Goal: Information Seeking & Learning: Find specific page/section

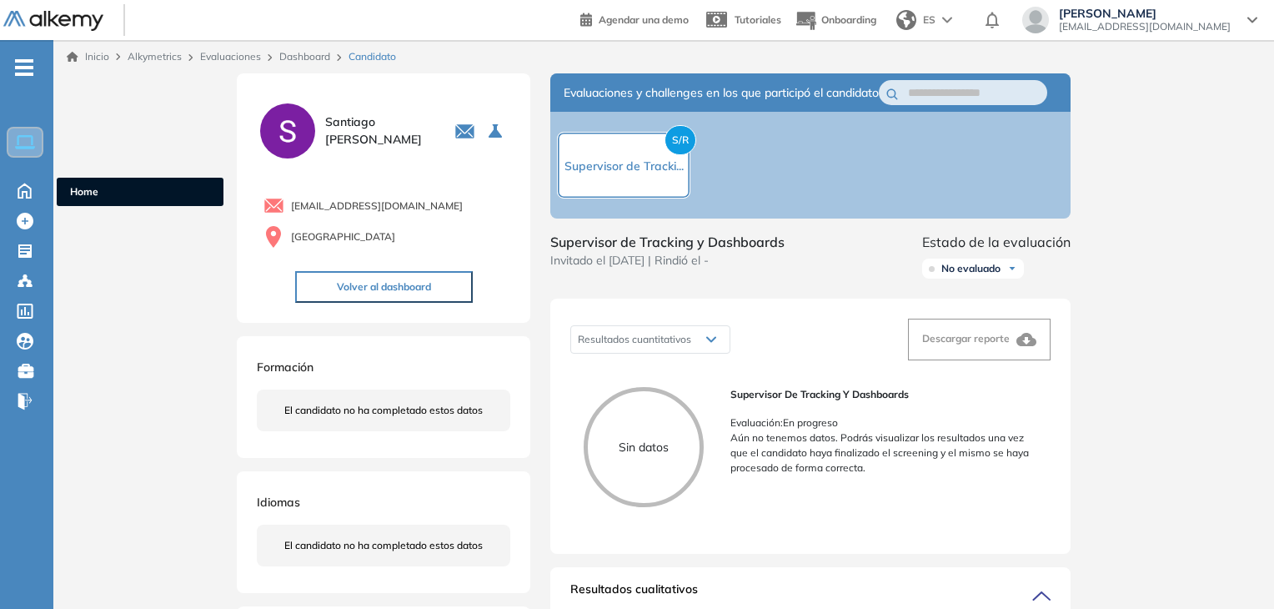
click at [20, 183] on icon at bounding box center [24, 189] width 29 height 20
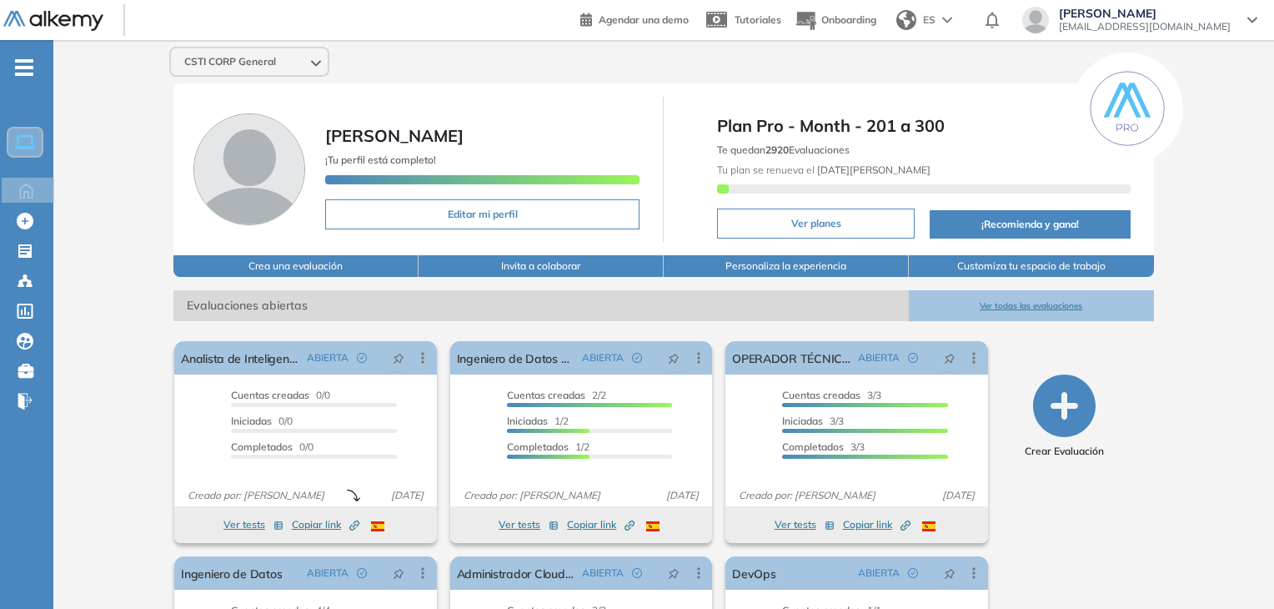
click at [991, 306] on button "Ver todas las evaluaciones" at bounding box center [1031, 305] width 245 height 31
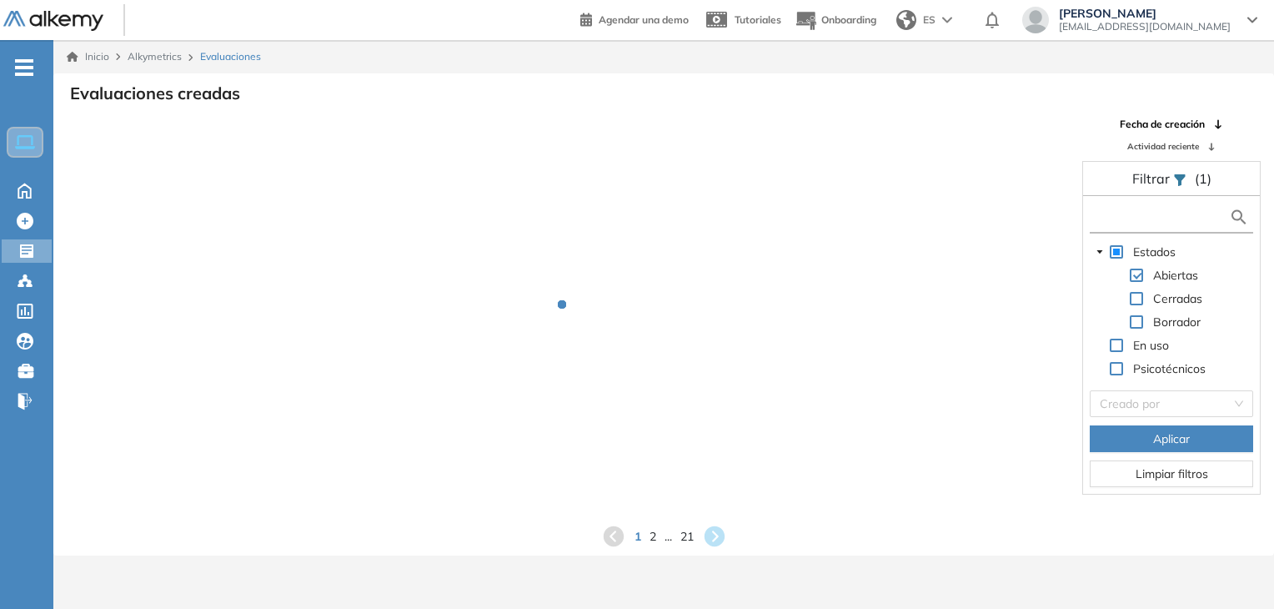
click at [1105, 222] on input "text" at bounding box center [1161, 217] width 135 height 18
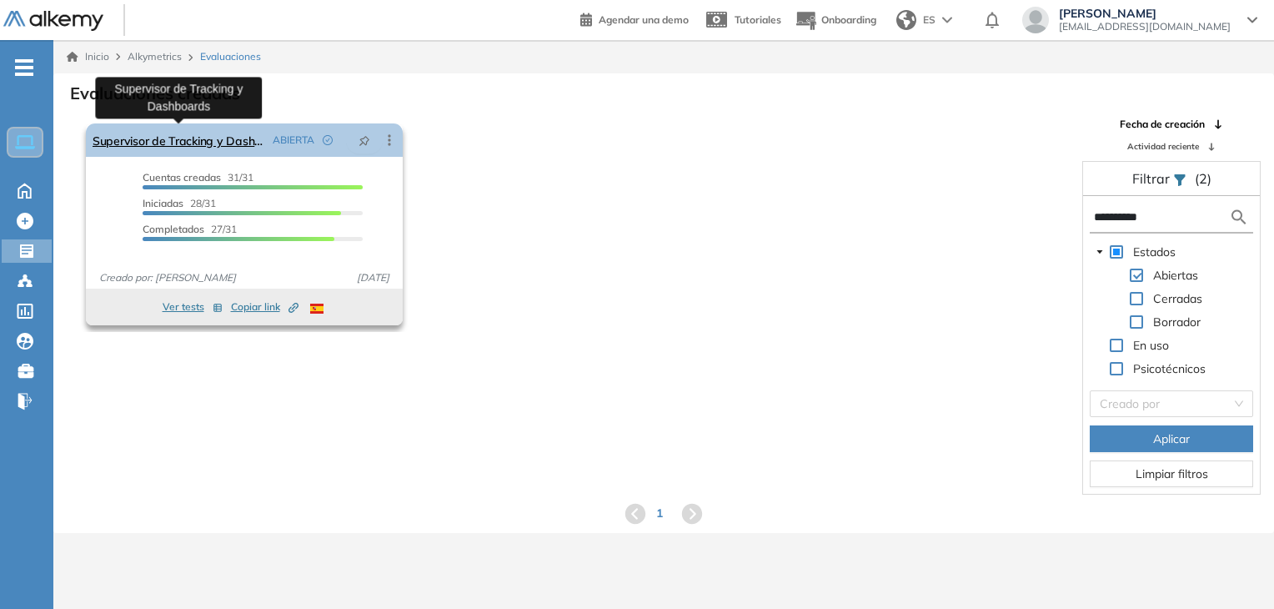
type input "**********"
click at [219, 144] on link "Supervisor de Tracking y Dashboards" at bounding box center [179, 139] width 173 height 33
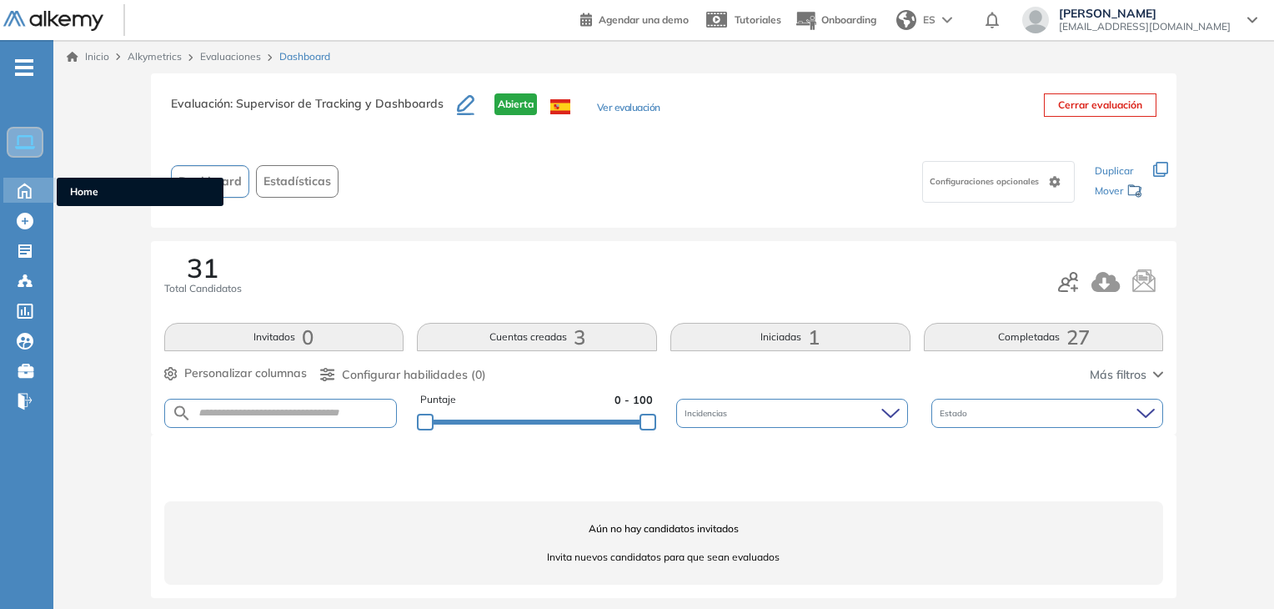
click at [34, 198] on div "Home Home" at bounding box center [29, 190] width 53 height 25
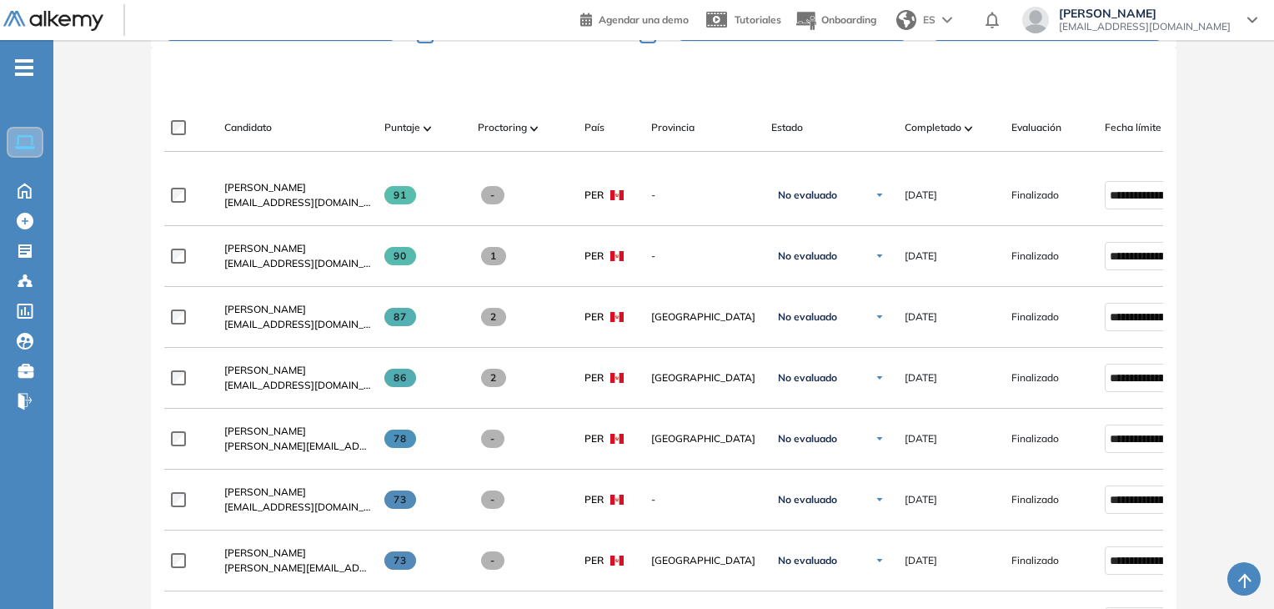
scroll to position [25, 0]
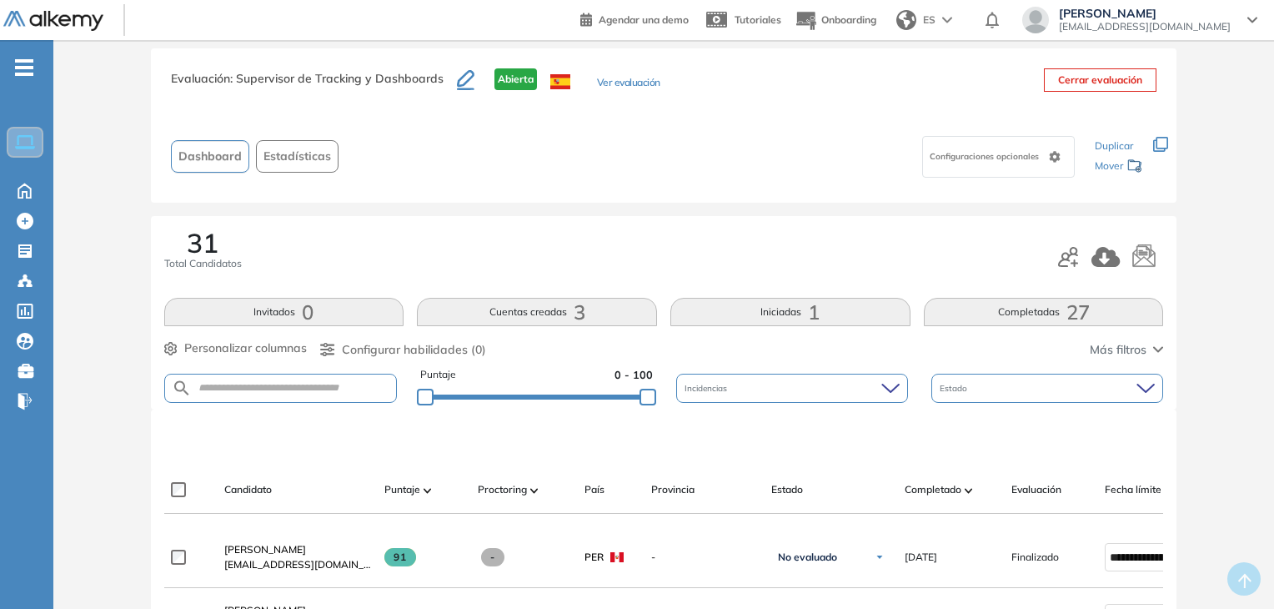
click at [25, 202] on ul "Home Home Crear Evaluación Crear Evaluación Evaluaciones Evaluaciones Candidato…" at bounding box center [26, 241] width 53 height 349
click at [23, 198] on icon at bounding box center [24, 189] width 29 height 20
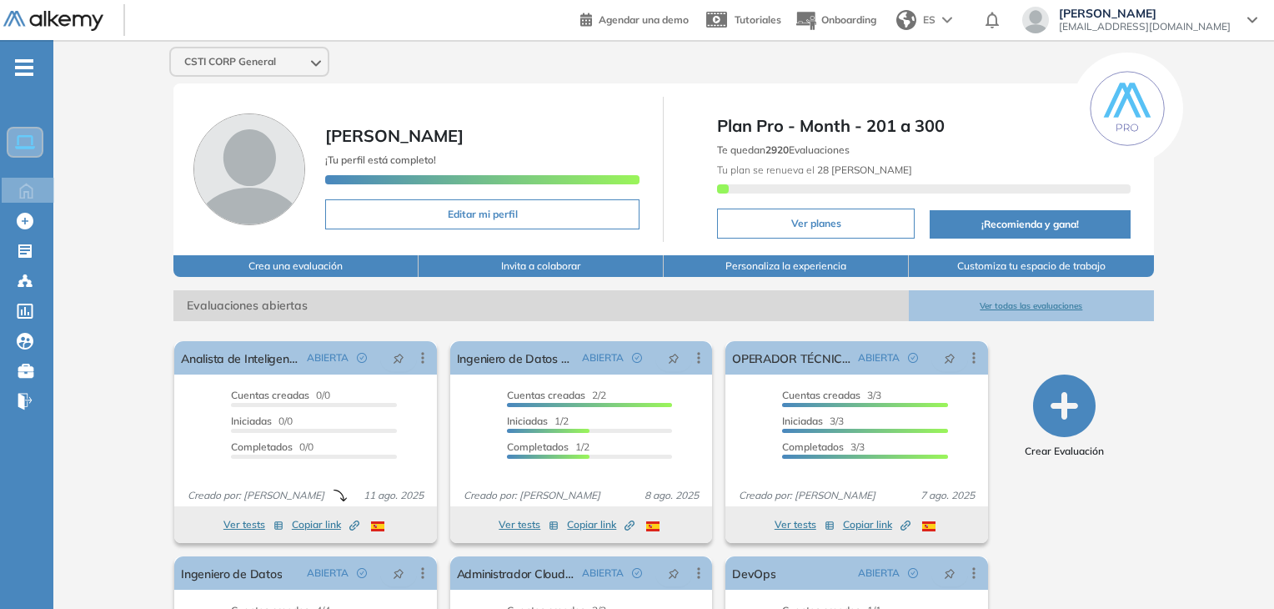
click at [1047, 295] on button "Ver todas las evaluaciones" at bounding box center [1031, 305] width 245 height 31
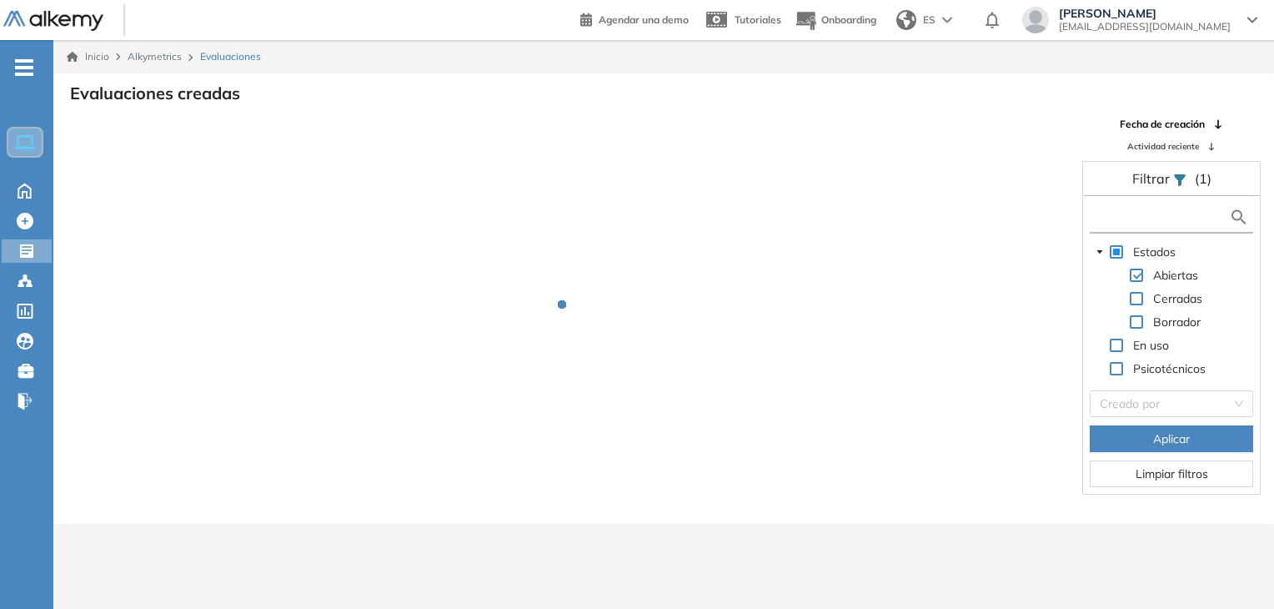
click at [1117, 224] on input "text" at bounding box center [1161, 217] width 135 height 18
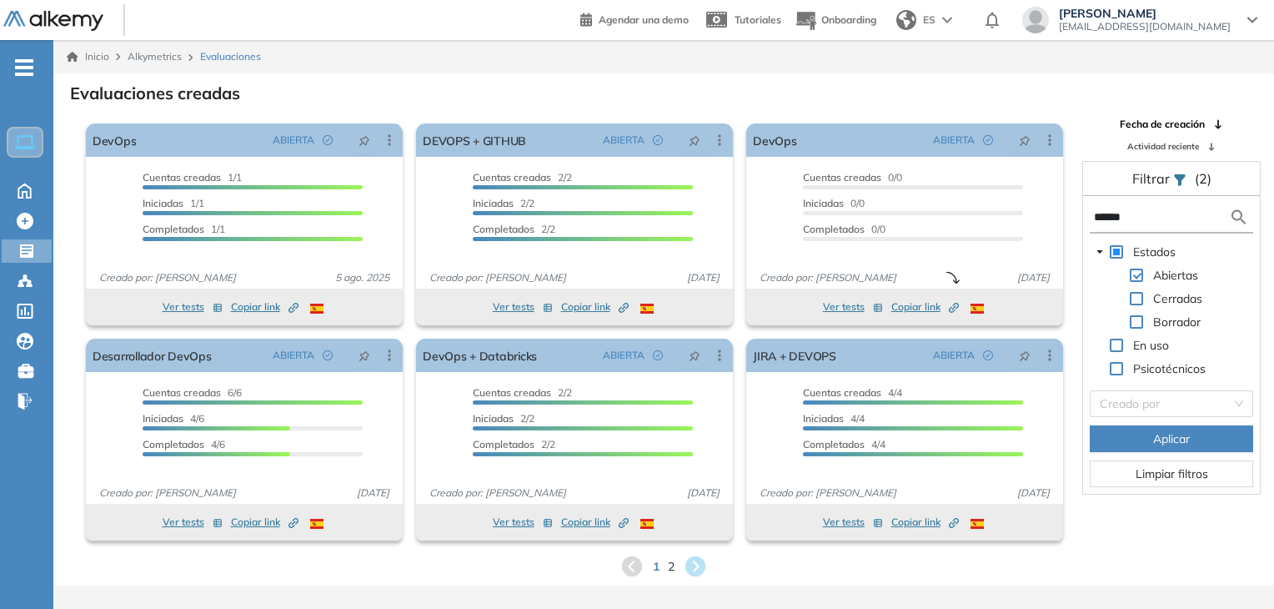
type input "******"
click at [1147, 441] on button "Aplicar" at bounding box center [1171, 438] width 163 height 27
click at [670, 568] on span "2" at bounding box center [672, 565] width 8 height 19
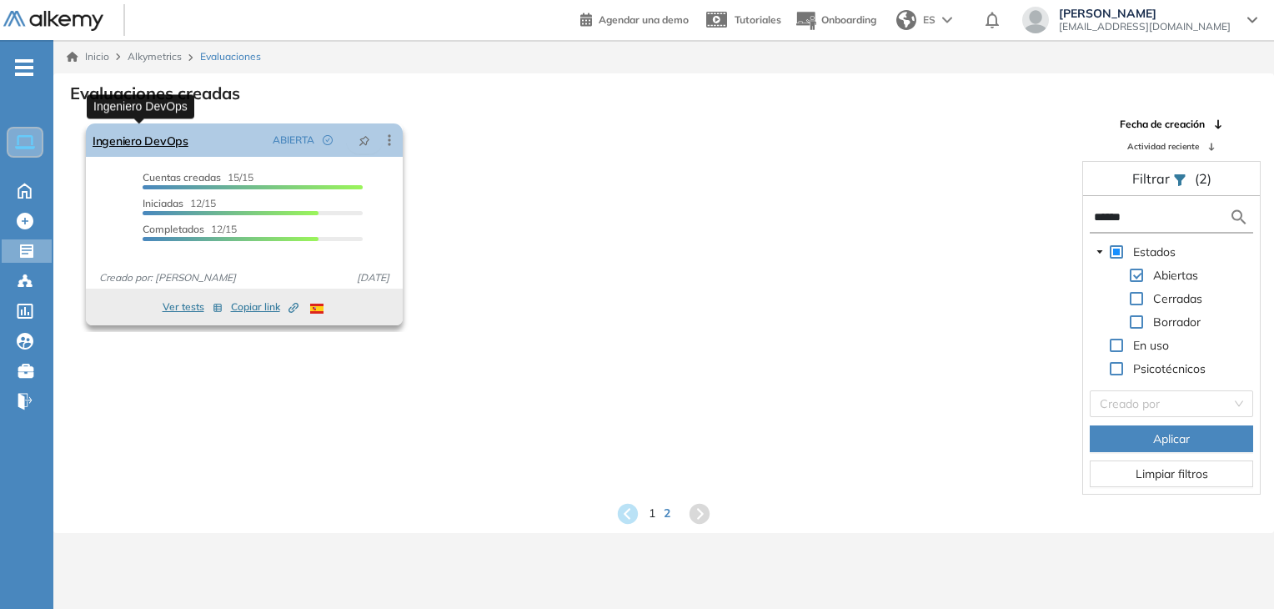
click at [153, 141] on link "Ingeniero DevOps" at bounding box center [141, 139] width 96 height 33
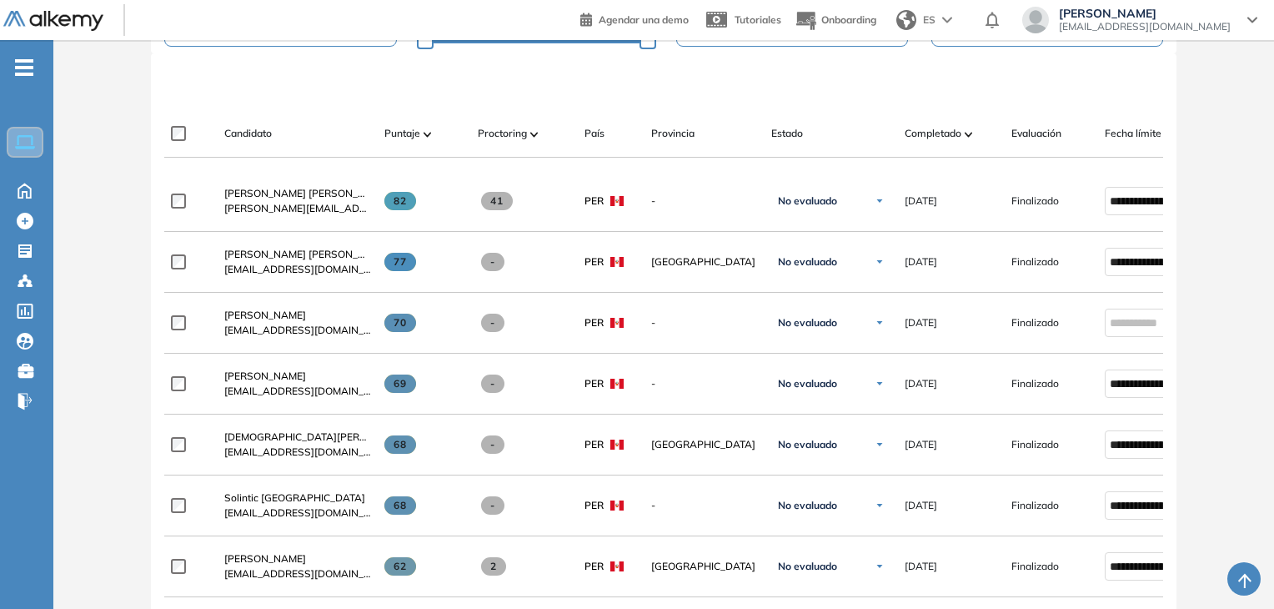
scroll to position [190, 0]
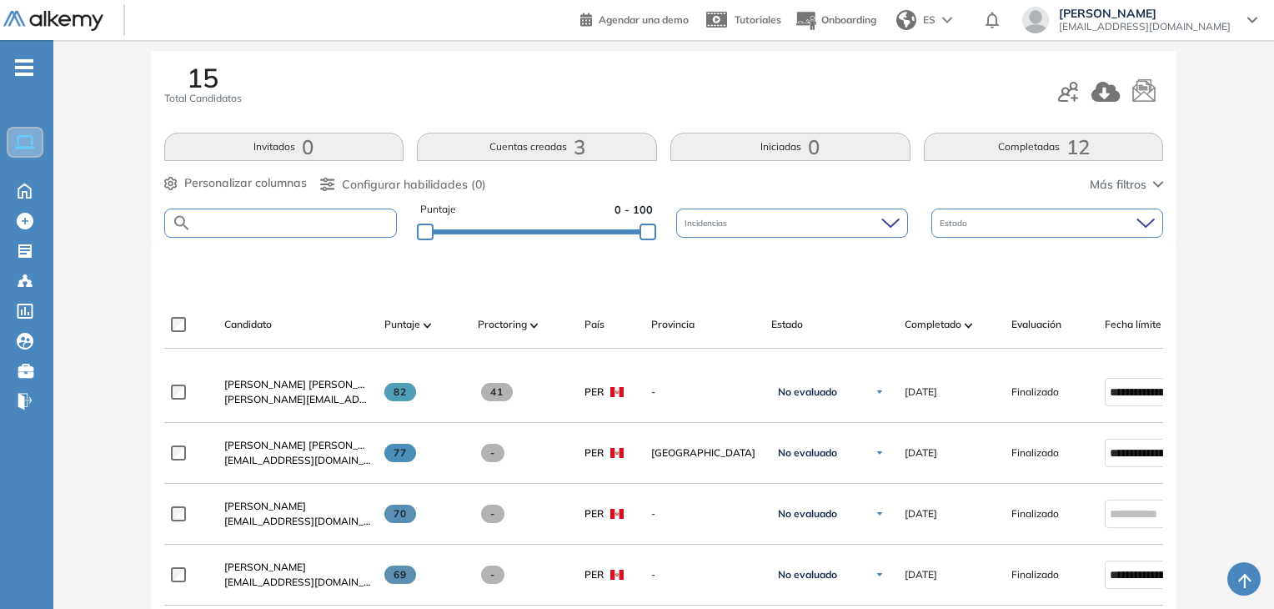
click at [374, 221] on input "text" at bounding box center [294, 223] width 205 height 13
click at [329, 233] on form at bounding box center [280, 222] width 233 height 29
click at [311, 224] on input "text" at bounding box center [294, 223] width 205 height 13
click at [328, 226] on input "text" at bounding box center [294, 223] width 205 height 13
type input "*****"
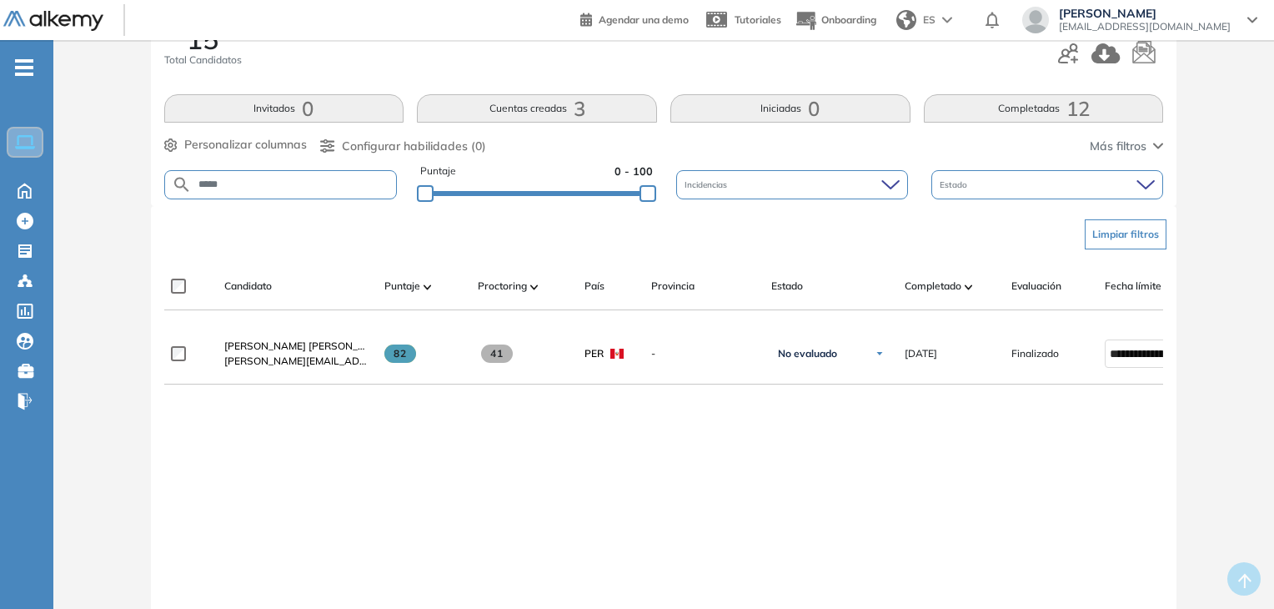
scroll to position [262, 0]
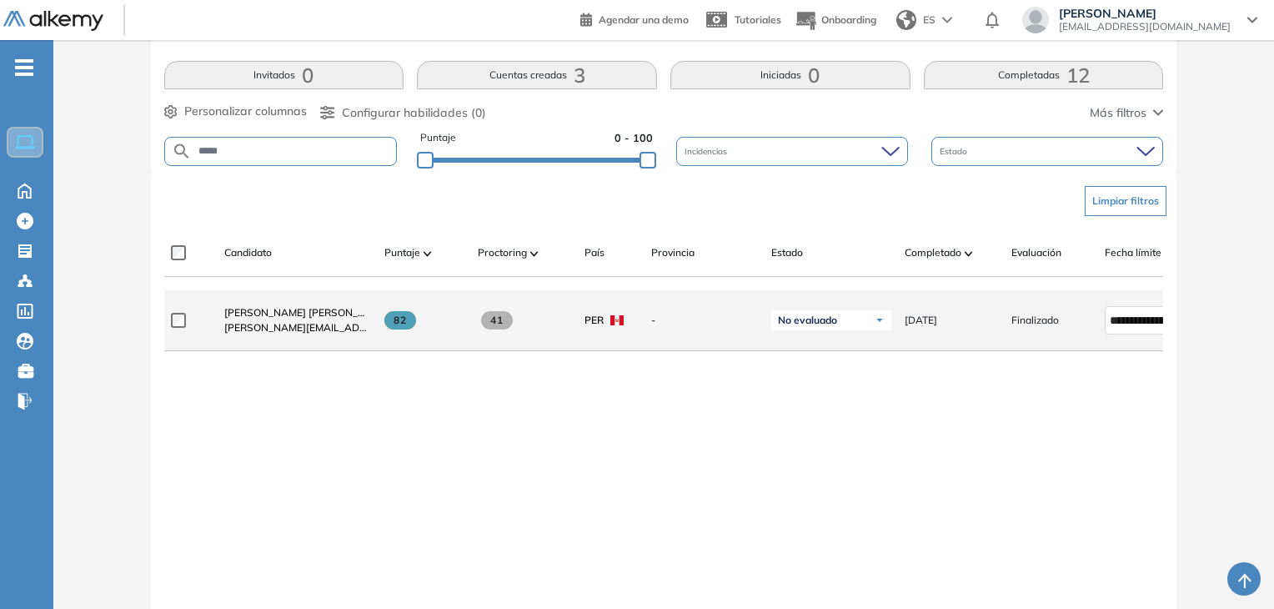
click at [309, 328] on span "[PERSON_NAME][EMAIL_ADDRESS][PERSON_NAME][DOMAIN_NAME]" at bounding box center [297, 327] width 147 height 15
click at [293, 316] on span "[PERSON_NAME] [PERSON_NAME]" at bounding box center [307, 312] width 166 height 13
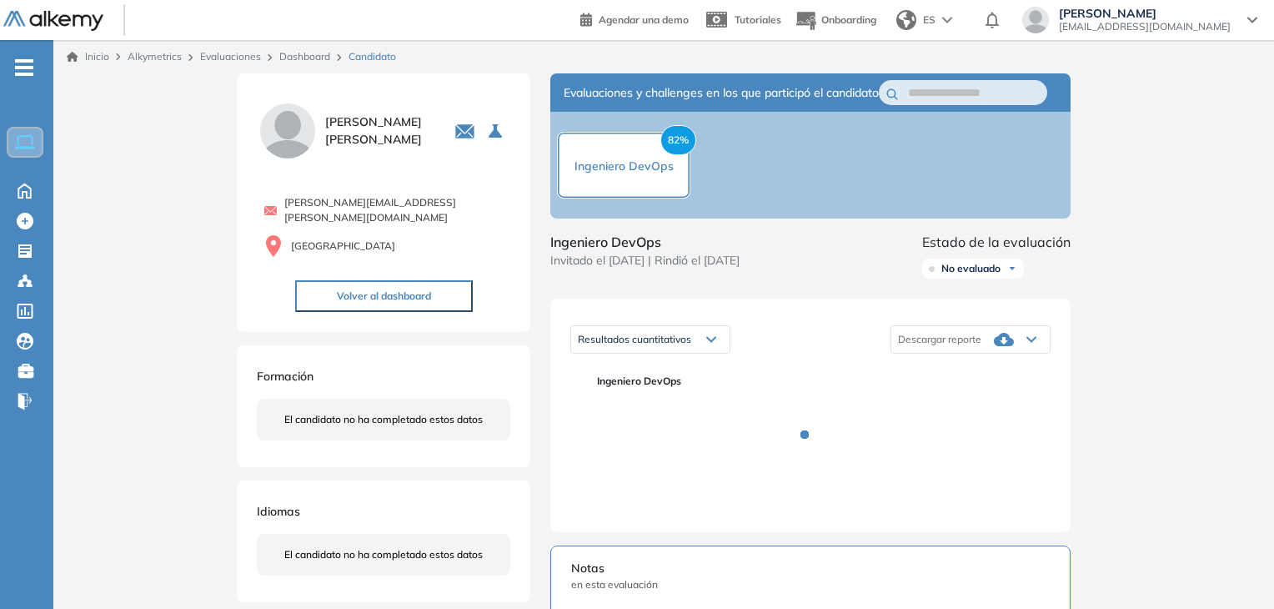
scroll to position [11, 0]
